Goal: Find specific page/section: Find specific page/section

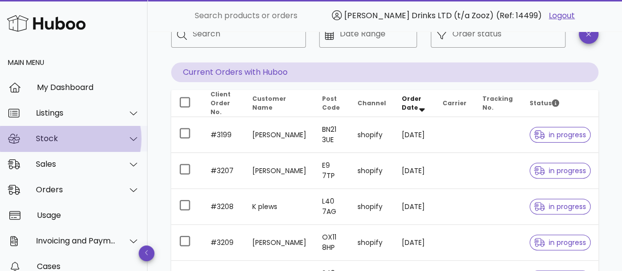
click at [130, 137] on icon at bounding box center [133, 138] width 7 height 9
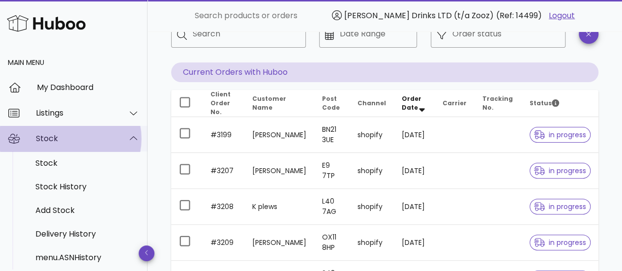
click at [130, 137] on icon at bounding box center [133, 138] width 7 height 9
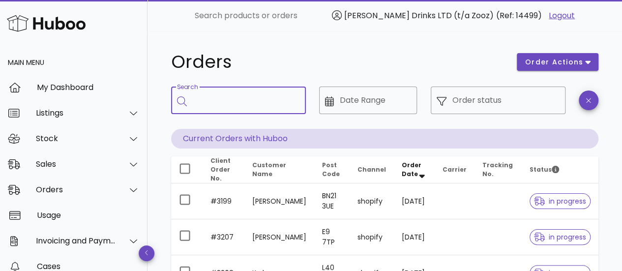
click at [237, 99] on input "Search" at bounding box center [245, 100] width 105 height 16
paste input "**********"
type input "**********"
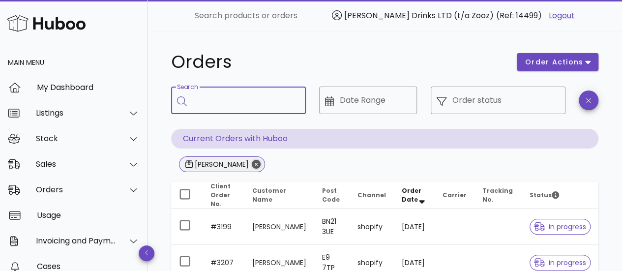
click at [252, 167] on icon "Close" at bounding box center [256, 164] width 9 height 9
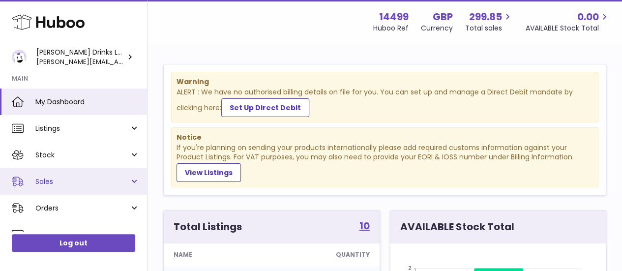
click at [131, 177] on link "Sales" at bounding box center [73, 181] width 147 height 27
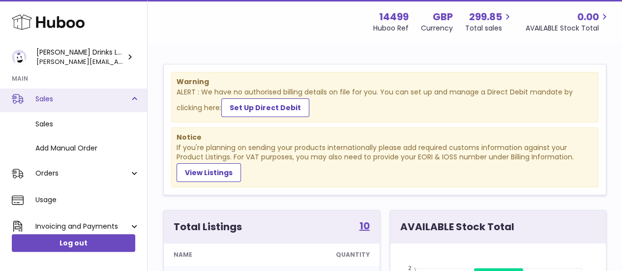
click at [134, 100] on link "Sales" at bounding box center [73, 99] width 147 height 27
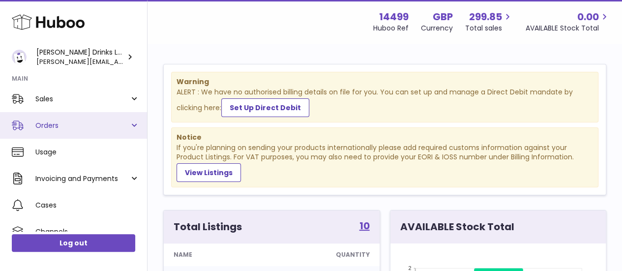
click at [131, 128] on link "Orders" at bounding box center [73, 125] width 147 height 27
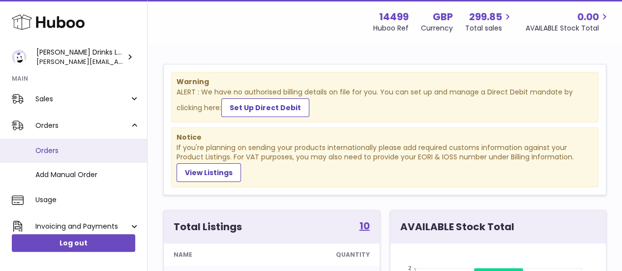
click at [51, 150] on span "Orders" at bounding box center [87, 150] width 104 height 9
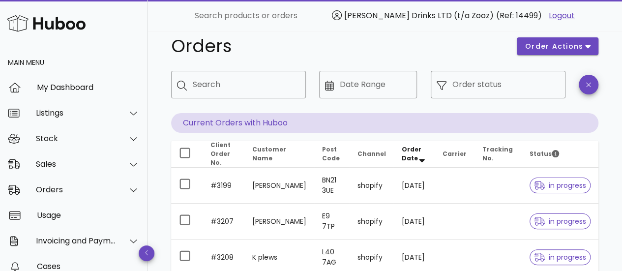
scroll to position [15, 0]
